Goal: Task Accomplishment & Management: Use online tool/utility

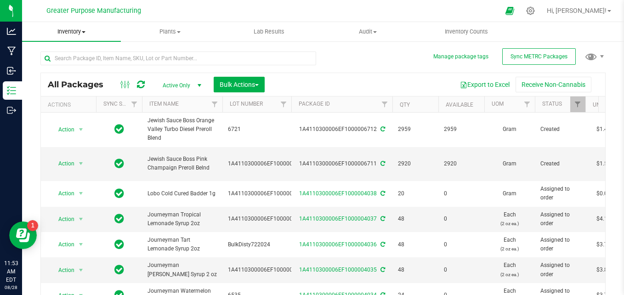
click at [69, 31] on span "Inventory" at bounding box center [71, 32] width 99 height 8
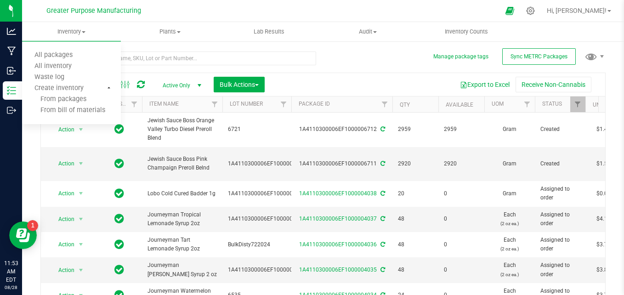
click at [324, 17] on div at bounding box center [332, 11] width 335 height 18
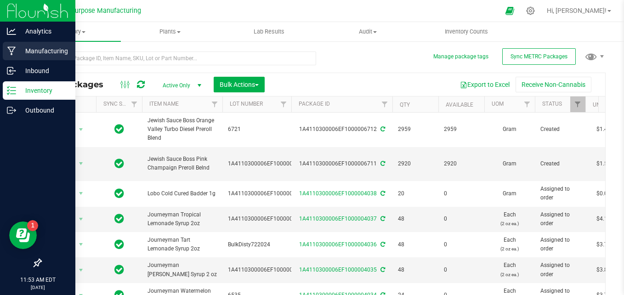
click at [40, 46] on p "Manufacturing" at bounding box center [43, 50] width 55 height 11
click at [47, 53] on p "Manufacturing" at bounding box center [43, 50] width 55 height 11
click at [47, 51] on p "Manufacturing" at bounding box center [43, 50] width 55 height 11
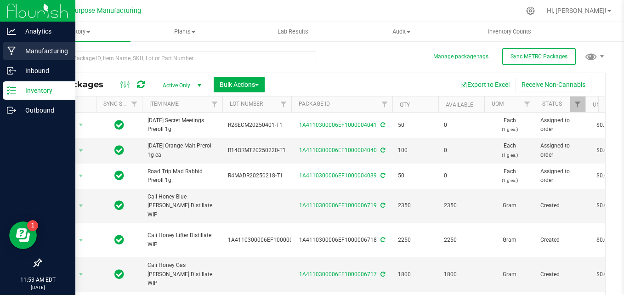
click at [27, 47] on p "Manufacturing" at bounding box center [43, 50] width 55 height 11
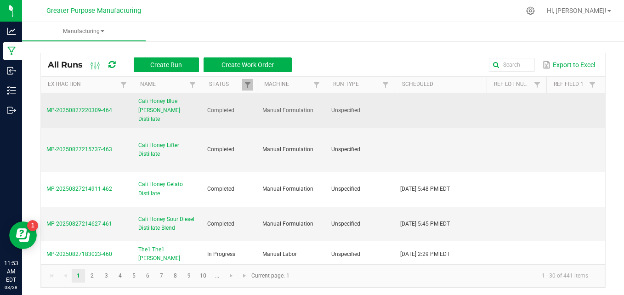
click at [153, 108] on span "Cali Honey Blue Berry Distillate" at bounding box center [167, 110] width 58 height 27
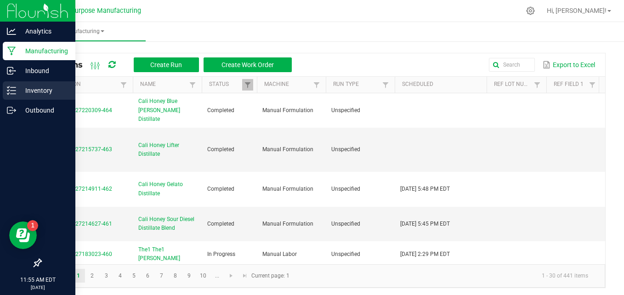
click at [44, 89] on p "Inventory" at bounding box center [43, 90] width 55 height 11
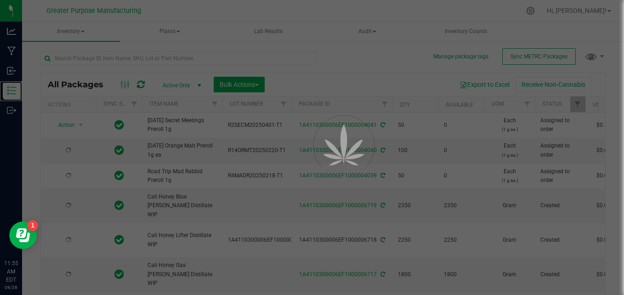
type input "2025-08-17"
type input "[DATE]"
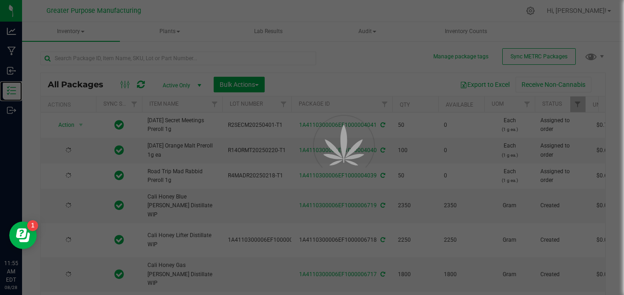
type input "[DATE]"
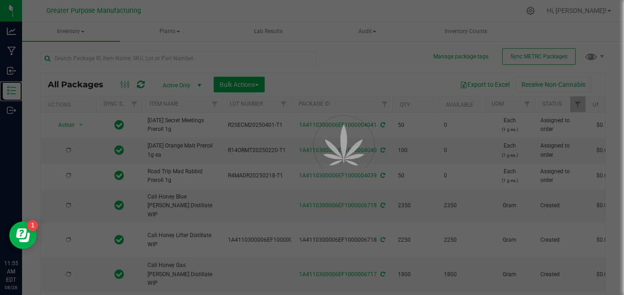
type input "[DATE]"
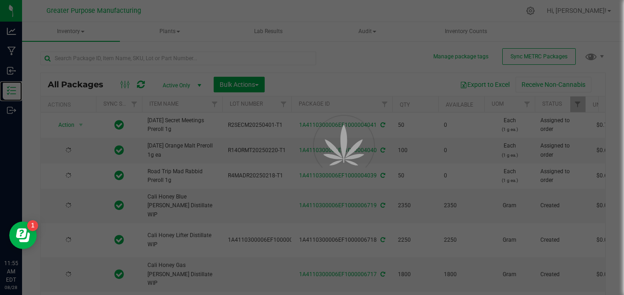
type input "[DATE]"
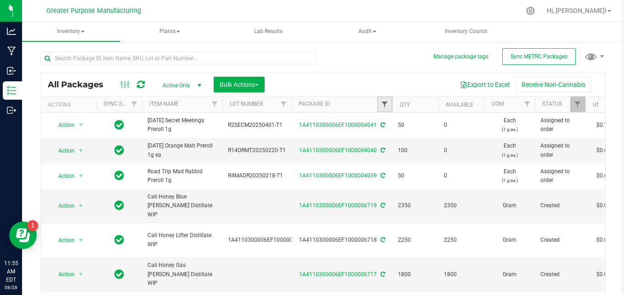
click at [383, 102] on span "Filter" at bounding box center [384, 104] width 7 height 7
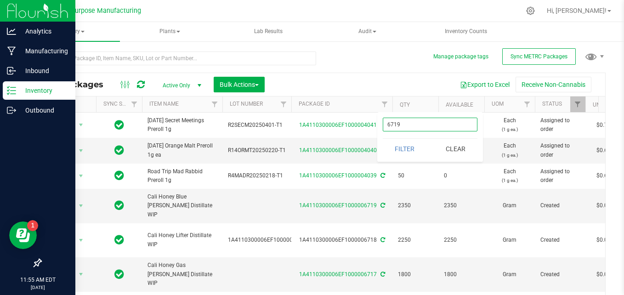
type input "6719"
click at [383, 139] on button "Filter" at bounding box center [405, 149] width 44 height 20
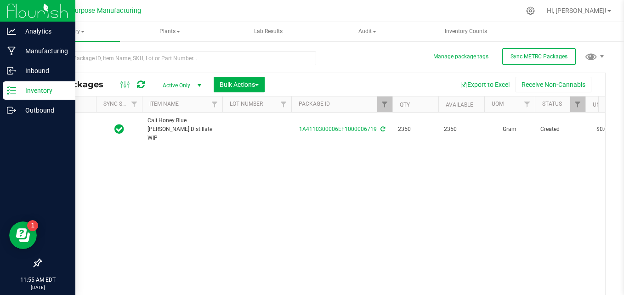
type input "[DATE]"
click at [42, 47] on p "Manufacturing" at bounding box center [43, 50] width 55 height 11
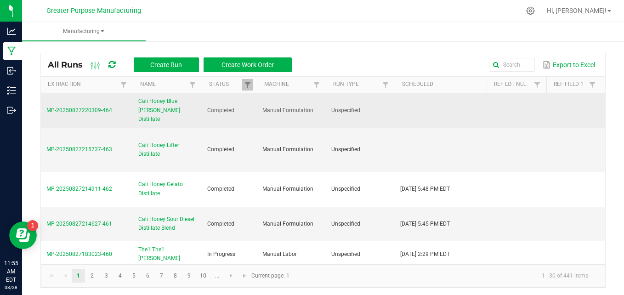
click at [148, 102] on span "Cali Honey Blue Berry Distillate" at bounding box center [167, 110] width 58 height 27
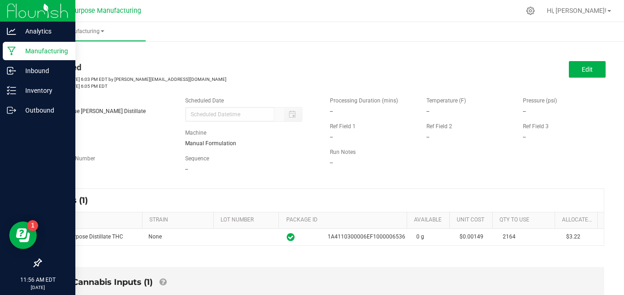
click at [37, 49] on p "Manufacturing" at bounding box center [43, 50] width 55 height 11
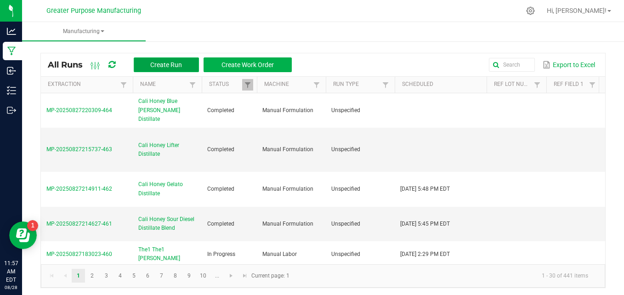
click at [168, 63] on span "Create Run" at bounding box center [166, 64] width 32 height 7
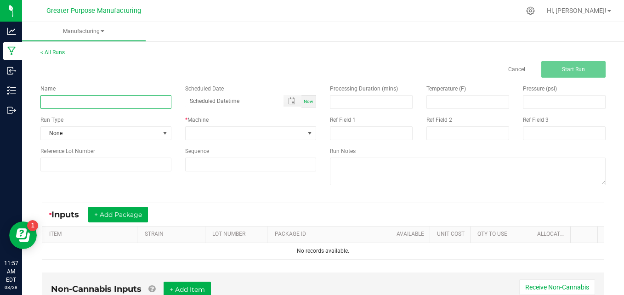
click at [86, 101] on input at bounding box center [105, 102] width 131 height 14
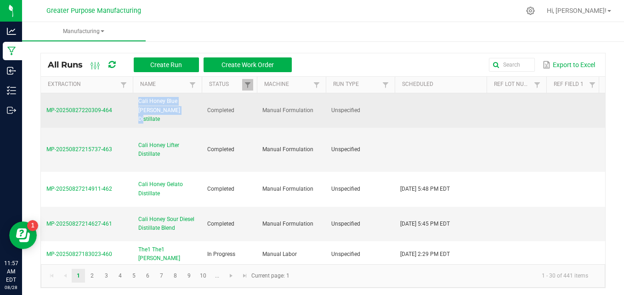
drag, startPoint x: 170, startPoint y: 108, endPoint x: 134, endPoint y: 97, distance: 37.5
click at [134, 97] on td "Cali Honey Blue Berry Distillate" at bounding box center [167, 110] width 69 height 35
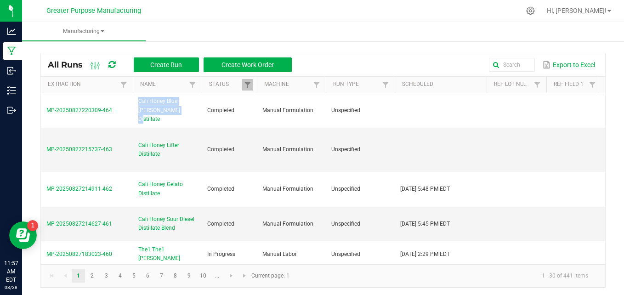
drag, startPoint x: 204, startPoint y: 44, endPoint x: 213, endPoint y: 44, distance: 8.3
click at [204, 44] on div "All Runs Create Run Create Work Order Export to Excel Extraction Name Status Ma…" at bounding box center [323, 168] width 602 height 258
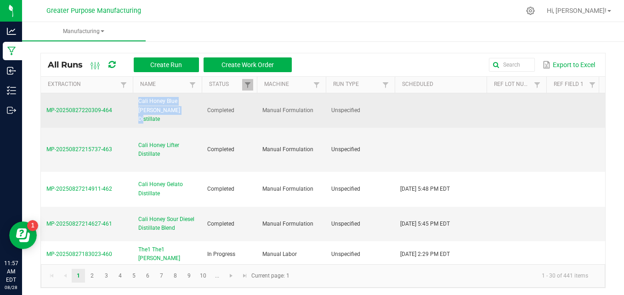
drag, startPoint x: 170, startPoint y: 107, endPoint x: 138, endPoint y: 97, distance: 32.8
click at [138, 97] on span "Cali Honey Blue Berry Distillate" at bounding box center [167, 110] width 58 height 27
drag, startPoint x: 165, startPoint y: 108, endPoint x: 131, endPoint y: 98, distance: 36.1
click at [131, 98] on tr "MP-20250827220309-464 Cali Honey Blue Berry Distillate Completed Manual Formula…" at bounding box center [560, 110] width 1039 height 35
copy tr "Cali Honey Blue Berry Distillate"
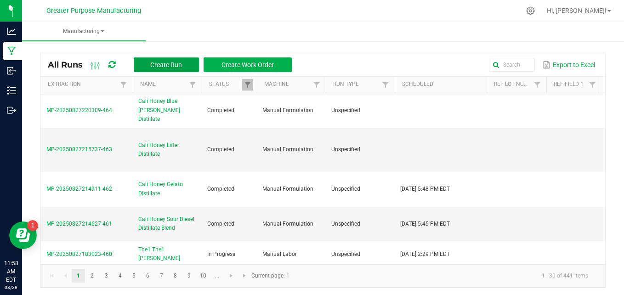
click at [164, 64] on span "Create Run" at bounding box center [166, 64] width 32 height 7
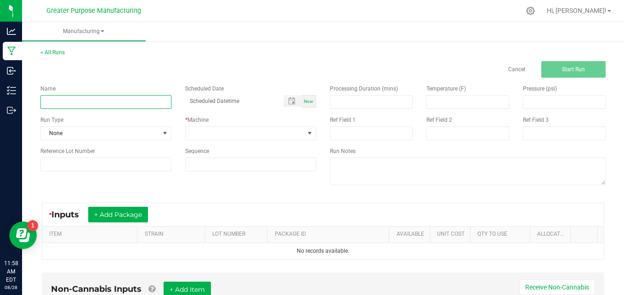
click at [76, 102] on input at bounding box center [105, 102] width 131 height 14
paste input "Cali Honey Blue Berry Distillate"
drag, startPoint x: 136, startPoint y: 103, endPoint x: 35, endPoint y: 100, distance: 101.6
click at [35, 100] on div "Name Cali Honey Blue Berry Distillate" at bounding box center [106, 97] width 145 height 24
paste input "Cali Honey Gas Berry Glopod (BK) 2g"
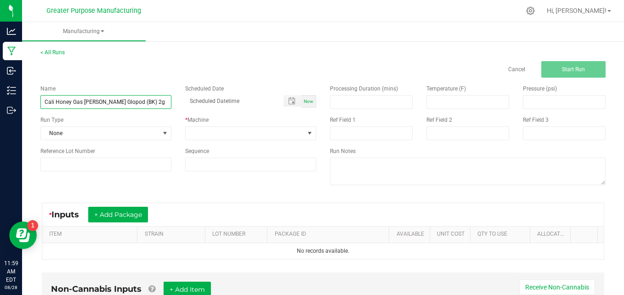
drag, startPoint x: 73, startPoint y: 102, endPoint x: 99, endPoint y: 102, distance: 26.2
click at [99, 102] on input "Cali Honey Gas Berry Glopod (BK) 2g" at bounding box center [105, 102] width 131 height 14
click at [126, 102] on input "Cali Honey Gas Berry Glopod (BK) 2g" at bounding box center [105, 102] width 131 height 14
click at [125, 102] on input "Cali Honey Gas Berry Glopod (BK) 2g" at bounding box center [105, 102] width 131 height 14
click at [122, 102] on input "Cali Honey Gas Berry Glopod () 2g" at bounding box center [105, 102] width 131 height 14
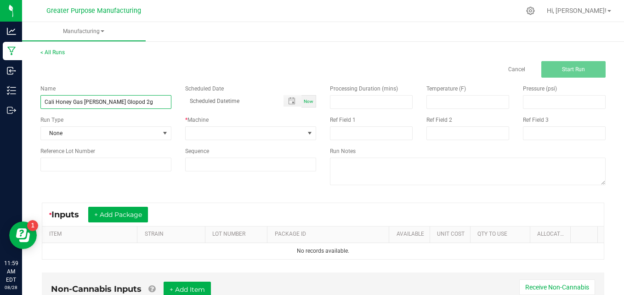
click at [97, 101] on input "Cali Honey Gas Berry Glopod 2g" at bounding box center [105, 102] width 131 height 14
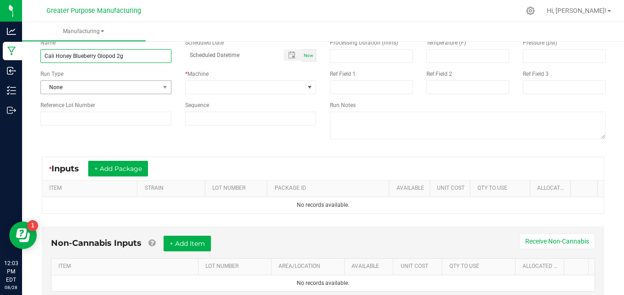
type input "Cali Honey Blueberry Glopod 2g"
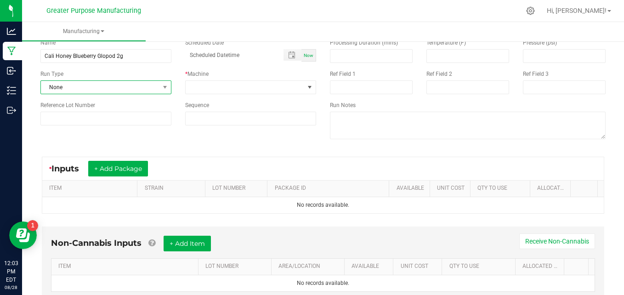
click at [159, 88] on span at bounding box center [164, 87] width 11 height 13
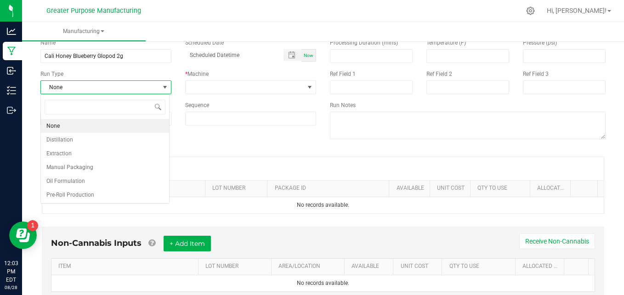
scroll to position [14, 130]
click at [54, 125] on span "None" at bounding box center [52, 125] width 13 height 9
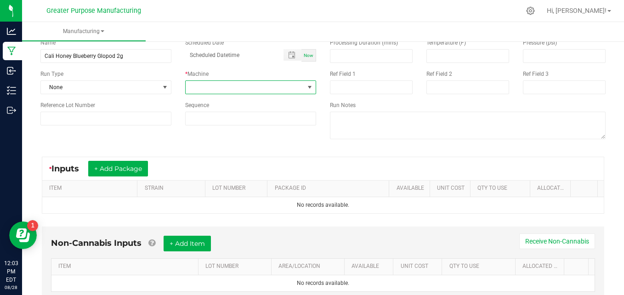
click at [296, 88] on span at bounding box center [245, 87] width 119 height 13
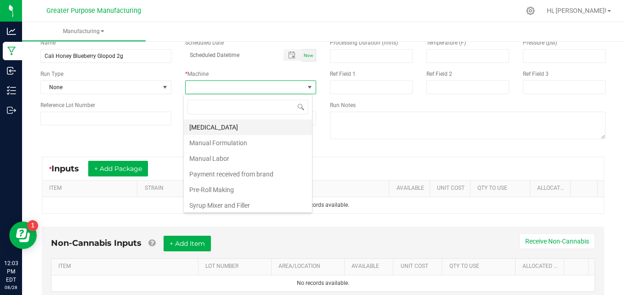
scroll to position [64, 0]
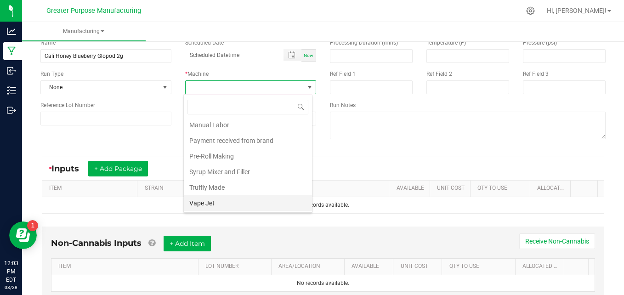
click at [209, 201] on li "Vape Jet" at bounding box center [248, 203] width 128 height 16
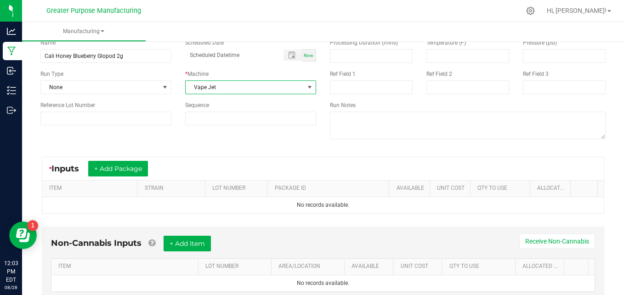
scroll to position [79, 0]
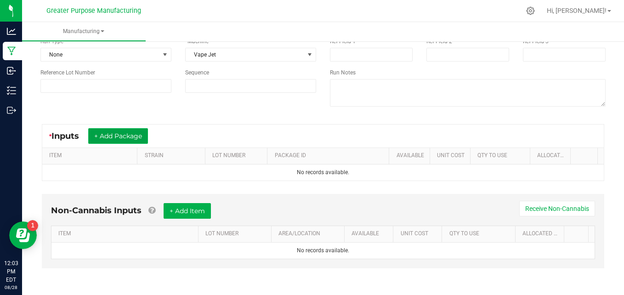
click at [125, 131] on button "+ Add Package" at bounding box center [118, 136] width 60 height 16
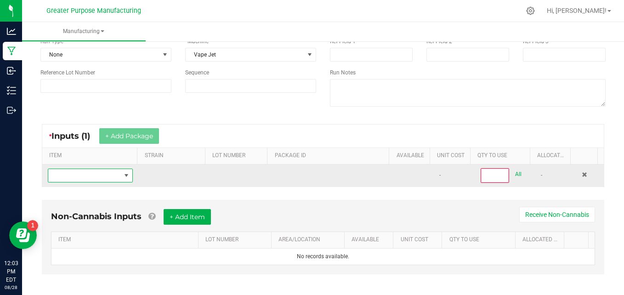
click at [124, 176] on span "NO DATA FOUND" at bounding box center [126, 175] width 7 height 7
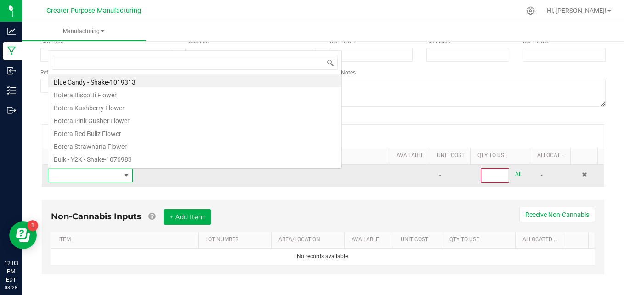
scroll to position [14, 81]
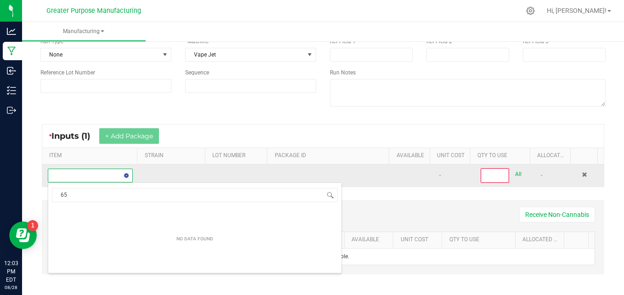
type input "6"
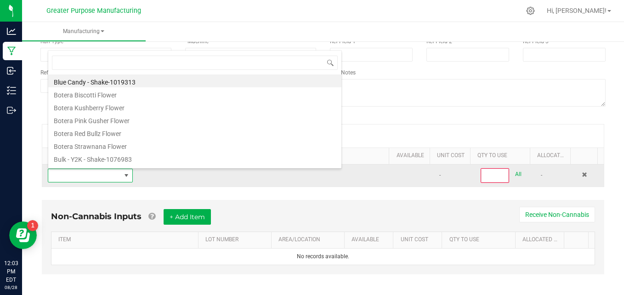
click at [222, 182] on td at bounding box center [238, 176] width 63 height 22
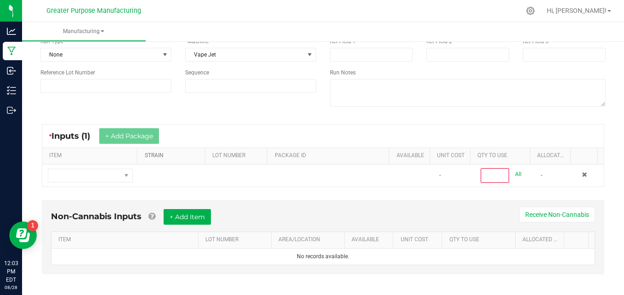
click at [161, 155] on link "STRAIN" at bounding box center [173, 155] width 57 height 7
click at [219, 155] on link "LOT NUMBER" at bounding box center [237, 155] width 51 height 7
click at [283, 155] on link "PACKAGE ID" at bounding box center [330, 155] width 111 height 7
click at [312, 154] on link "PACKAGE ID" at bounding box center [330, 155] width 111 height 7
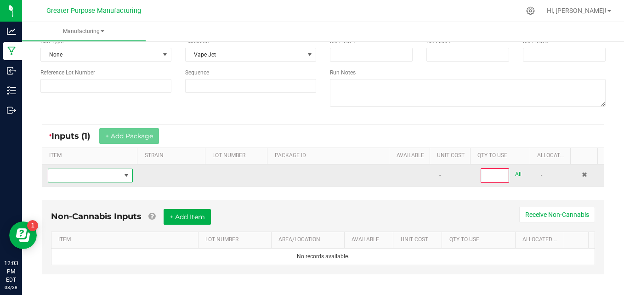
click at [123, 173] on span "NO DATA FOUND" at bounding box center [126, 175] width 7 height 7
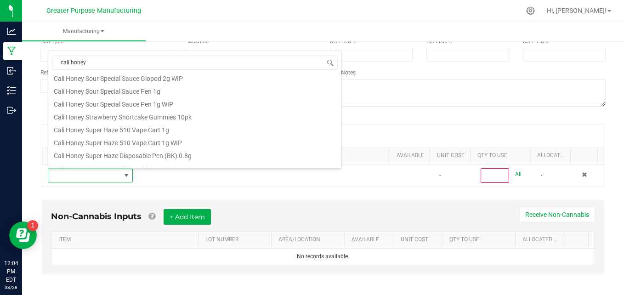
scroll to position [551, 0]
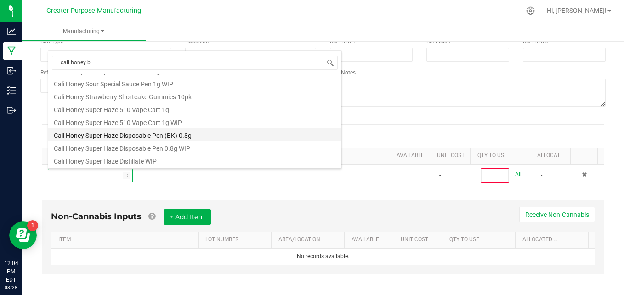
type input "cali honey blu"
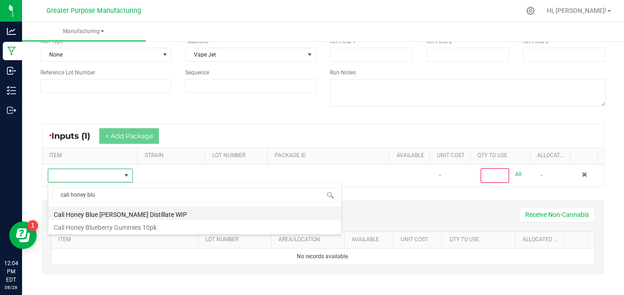
click at [119, 212] on li "Cali Honey Blue Berry Distillate WIP" at bounding box center [194, 213] width 293 height 13
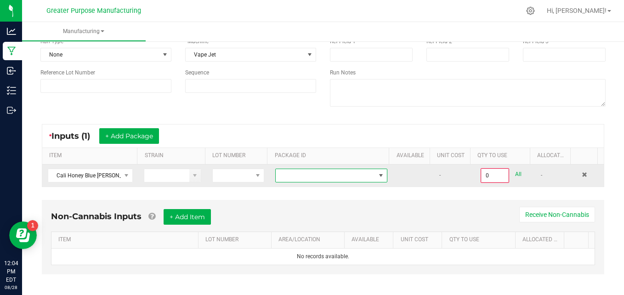
click at [312, 170] on span at bounding box center [326, 175] width 100 height 13
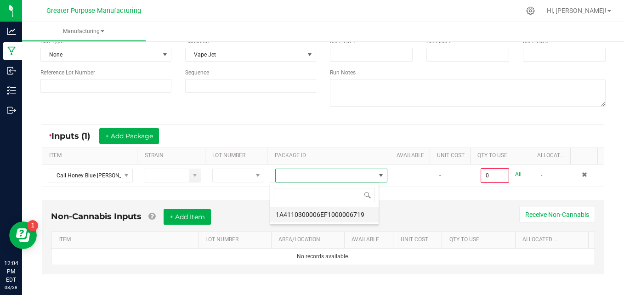
click at [332, 214] on li "1A4110300006EF1000006719" at bounding box center [324, 215] width 108 height 16
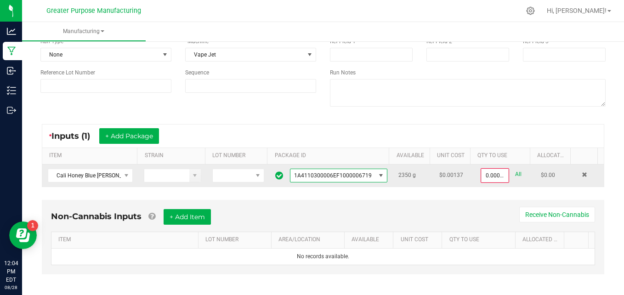
click at [515, 174] on link "All" at bounding box center [518, 174] width 6 height 12
type input "2350.0000 g"
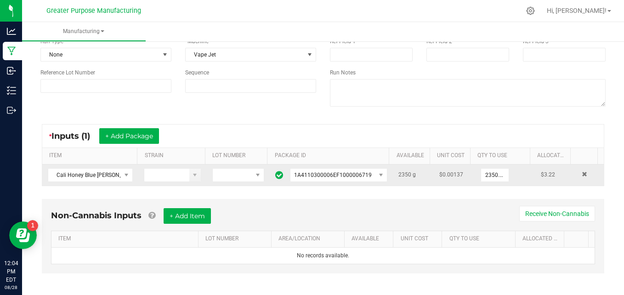
click at [446, 117] on div "* Inputs (1) + Add Package ITEM STRAIN LOT NUMBER PACKAGE ID AVAILABLE Unit Cos…" at bounding box center [323, 155] width 579 height 79
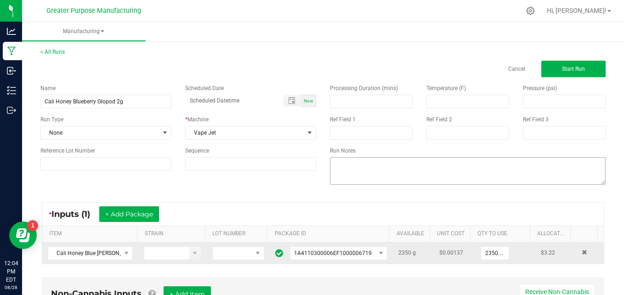
scroll to position [0, 0]
click at [574, 64] on button "Start Run" at bounding box center [573, 69] width 64 height 17
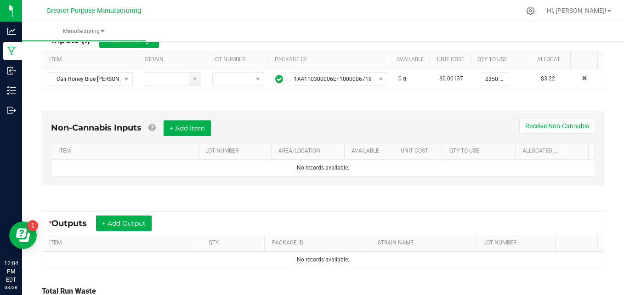
scroll to position [265, 0]
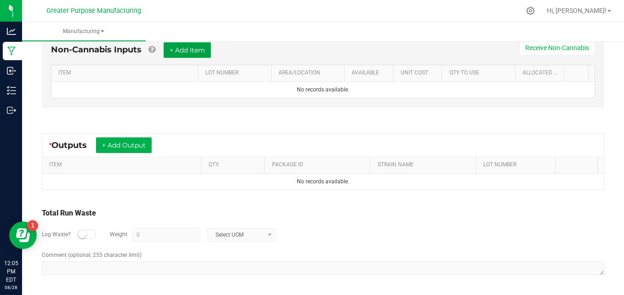
click at [194, 52] on button "+ Add Item" at bounding box center [187, 50] width 47 height 16
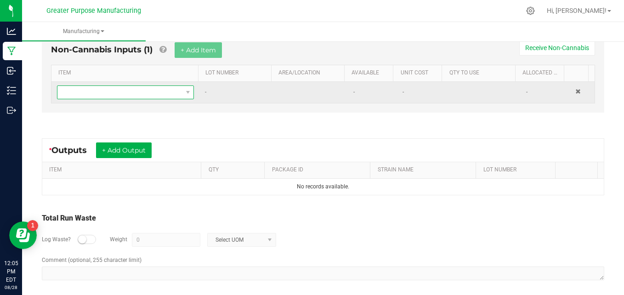
click at [85, 97] on span "NO DATA FOUND" at bounding box center [119, 92] width 125 height 13
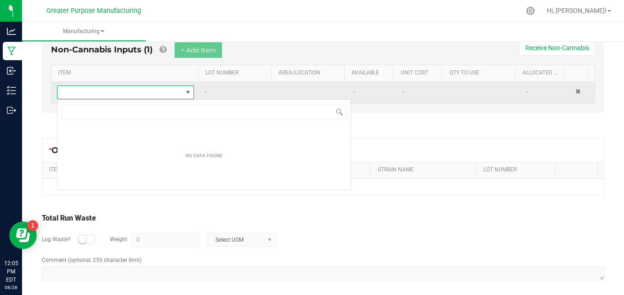
scroll to position [14, 133]
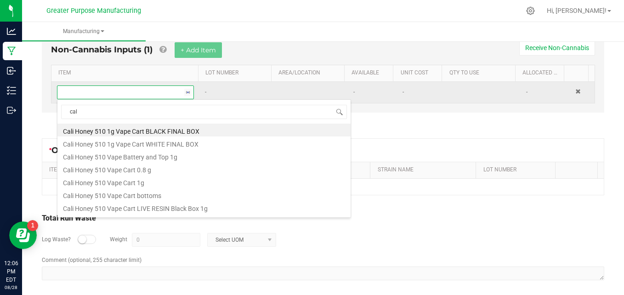
type input "cali"
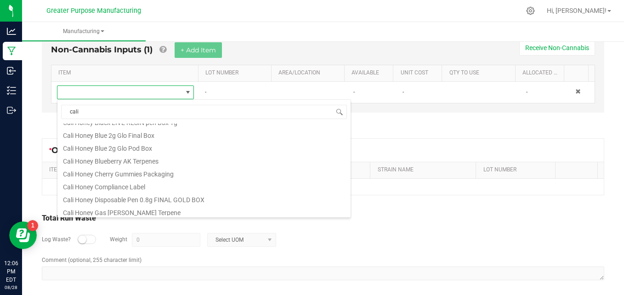
scroll to position [138, 0]
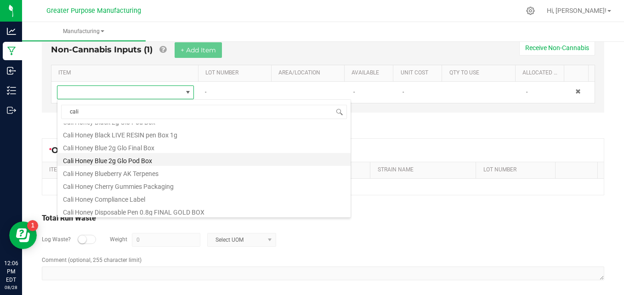
click at [108, 162] on li "Cali Honey Blue 2g Glo Pod Box" at bounding box center [203, 159] width 293 height 13
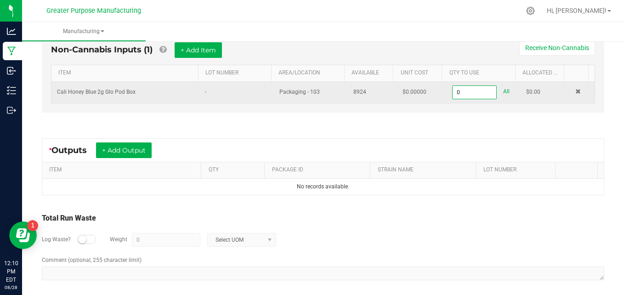
click at [350, 97] on td "8924" at bounding box center [372, 92] width 49 height 21
type input "0 ea"
click at [575, 92] on span at bounding box center [578, 92] width 6 height 6
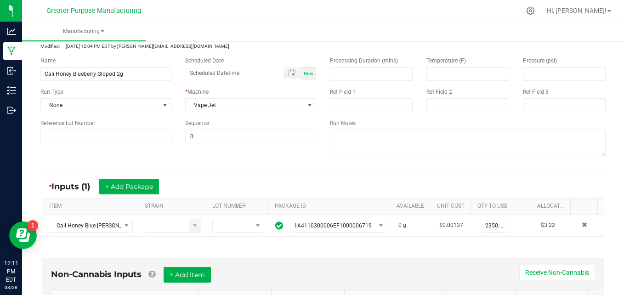
scroll to position [0, 0]
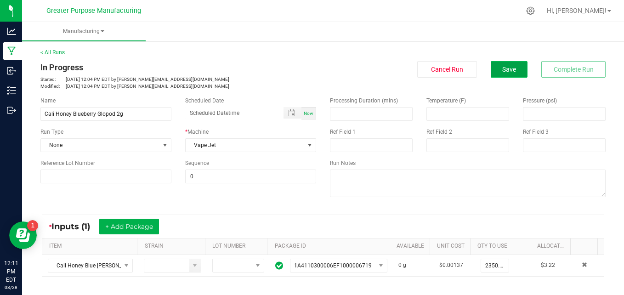
click at [502, 67] on span "Save" at bounding box center [509, 69] width 14 height 7
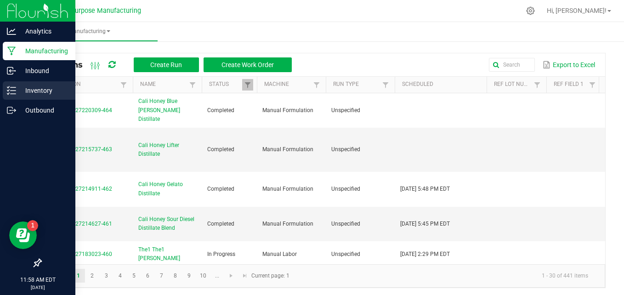
click at [20, 94] on p "Inventory" at bounding box center [43, 90] width 55 height 11
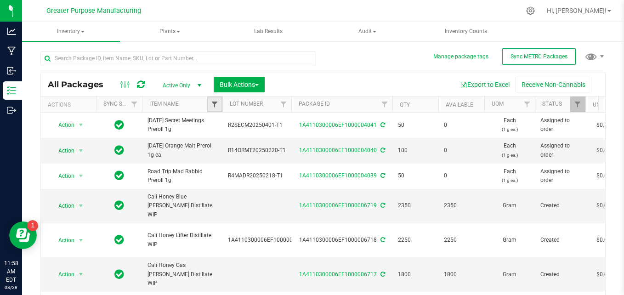
click at [216, 102] on span "Filter" at bounding box center [214, 104] width 7 height 7
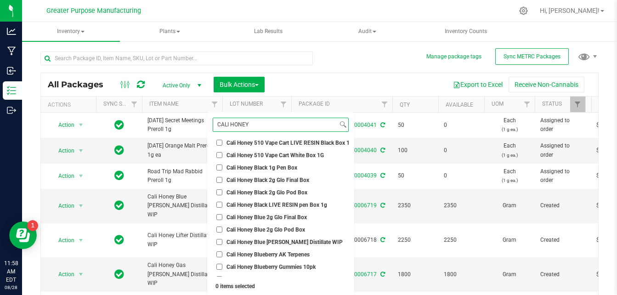
scroll to position [92, 0]
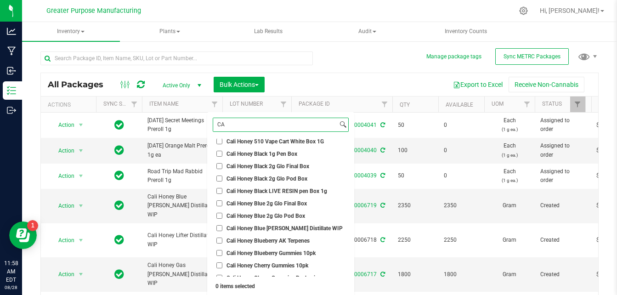
type input "C"
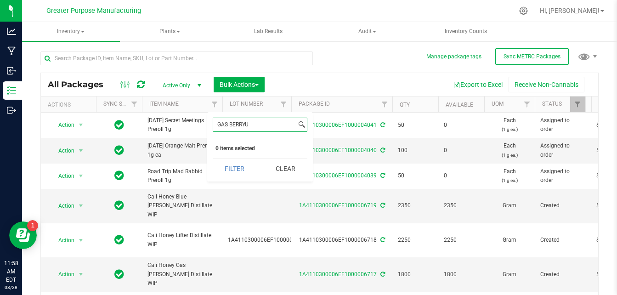
scroll to position [0, 0]
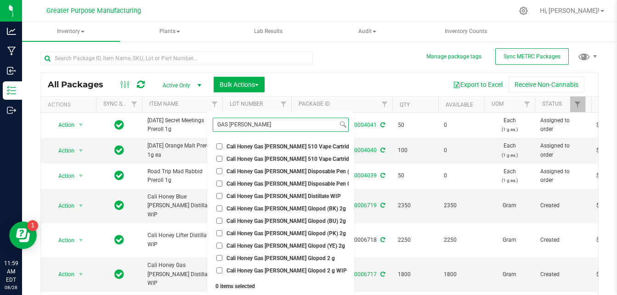
type input "GAS BERRY"
click at [269, 210] on span "Cali Honey Gas Berry Glopod (BK) 2g" at bounding box center [286, 209] width 119 height 6
click at [222, 210] on input "Cali Honey Gas Berry Glopod (BK) 2g" at bounding box center [219, 208] width 6 height 6
checkbox input "true"
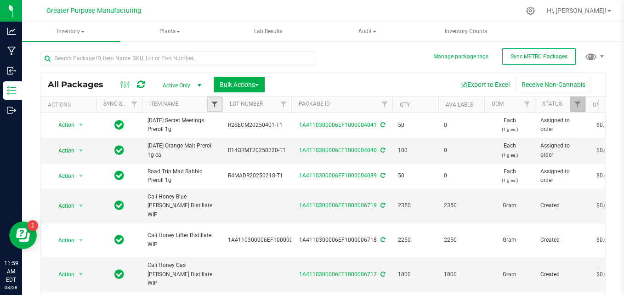
click at [216, 105] on span "Filter" at bounding box center [214, 104] width 7 height 7
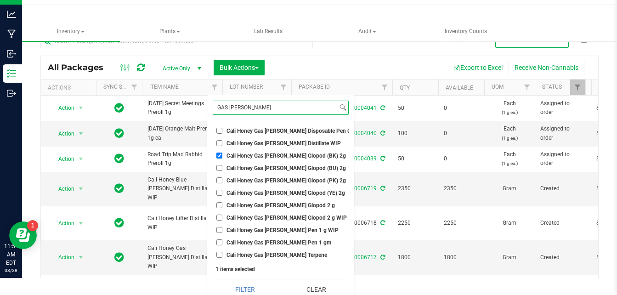
scroll to position [24, 0]
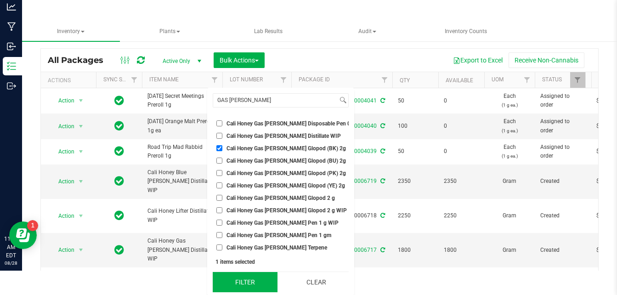
click at [254, 280] on button "Filter" at bounding box center [245, 282] width 65 height 20
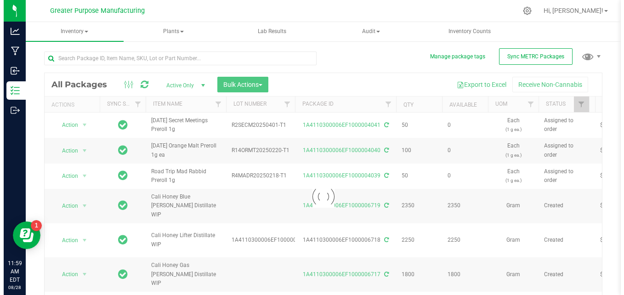
scroll to position [0, 0]
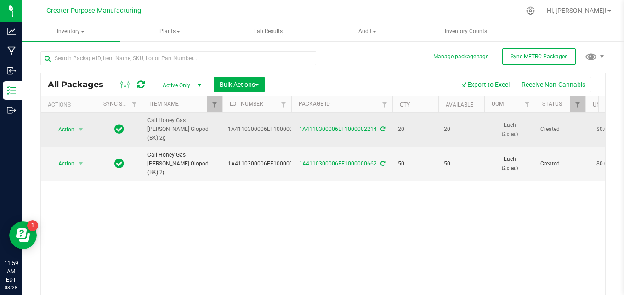
drag, startPoint x: 187, startPoint y: 129, endPoint x: 145, endPoint y: 124, distance: 42.6
click at [145, 124] on td "Cali Honey Gas Berry Glopod (BK) 2g" at bounding box center [182, 130] width 80 height 34
copy span "Cali Honey Gas Berry Glopod (BK) 2g"
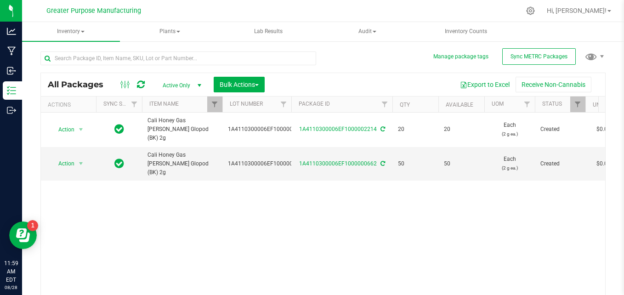
drag, startPoint x: 169, startPoint y: 3, endPoint x: 183, endPoint y: 0, distance: 14.2
click at [179, 2] on nav "Greater Purpose Manufacturing Hi, Noemi!" at bounding box center [323, 11] width 602 height 22
